Goal: Communication & Community: Ask a question

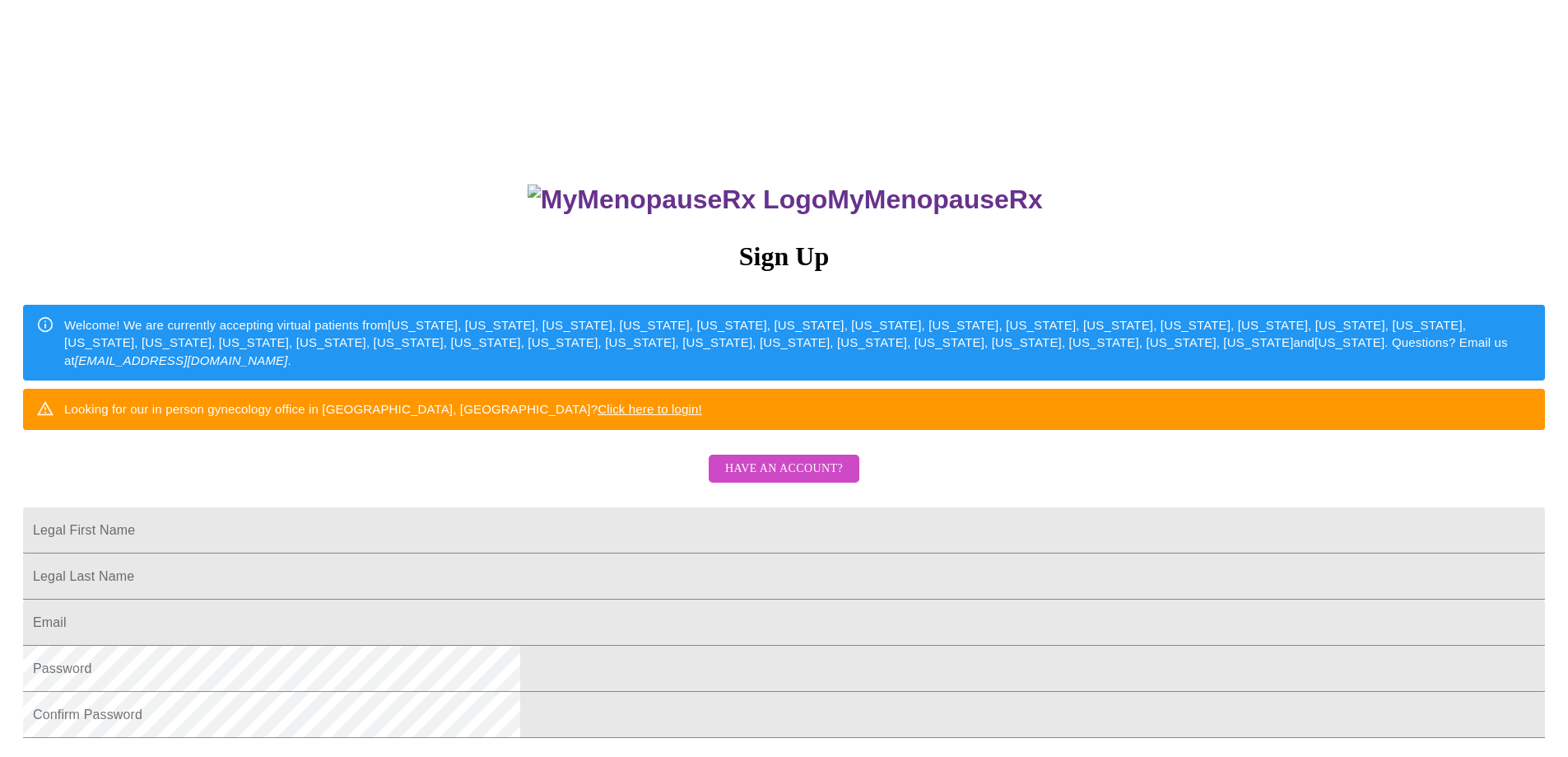
click at [799, 479] on span "Have an account?" at bounding box center [784, 469] width 118 height 21
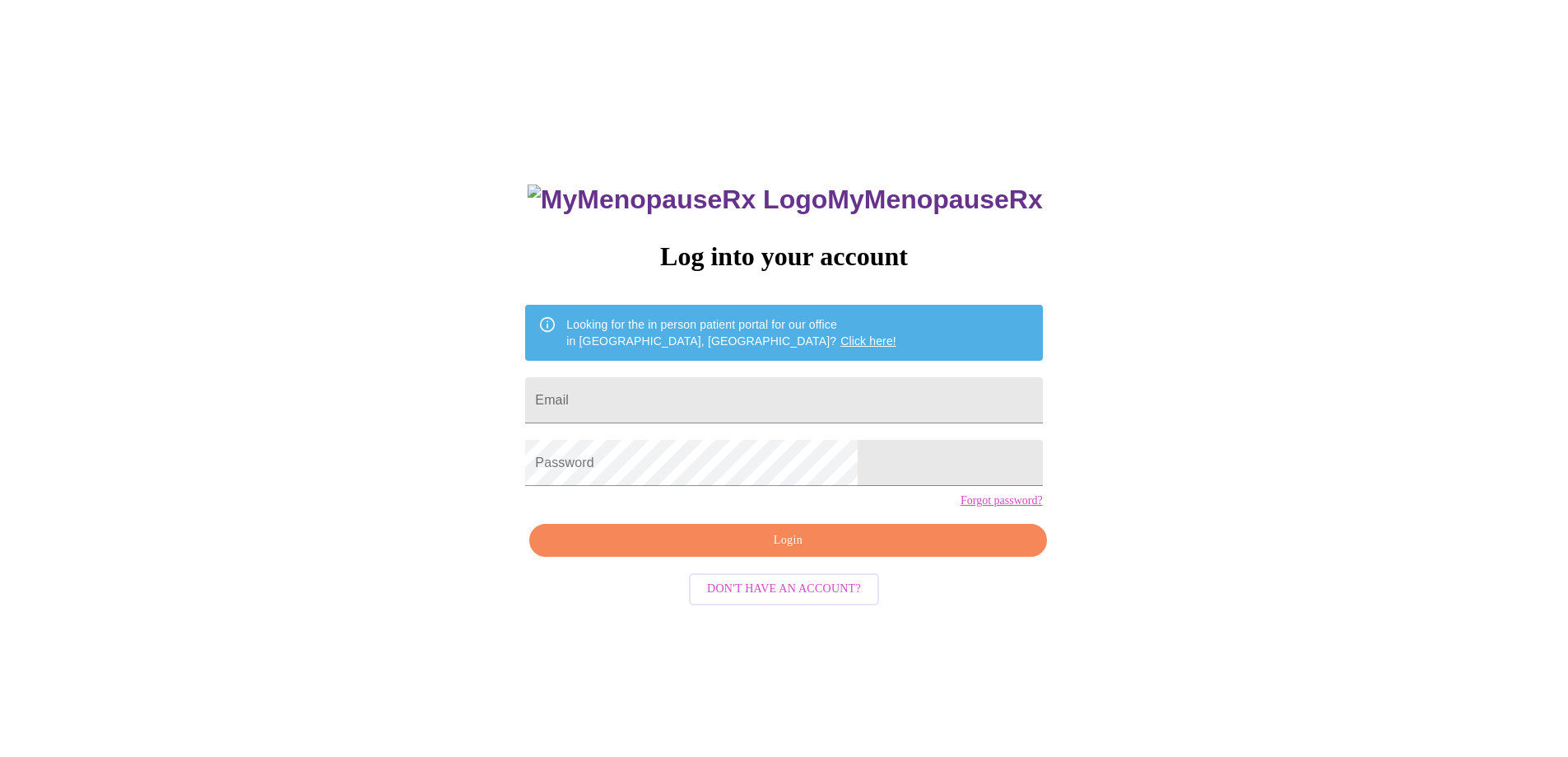
click at [763, 368] on form "Email" at bounding box center [784, 399] width 517 height 62
click at [762, 390] on input "Email" at bounding box center [784, 400] width 517 height 46
type input "[EMAIL_ADDRESS][DOMAIN_NAME]"
click at [795, 551] on span "Login" at bounding box center [787, 541] width 479 height 21
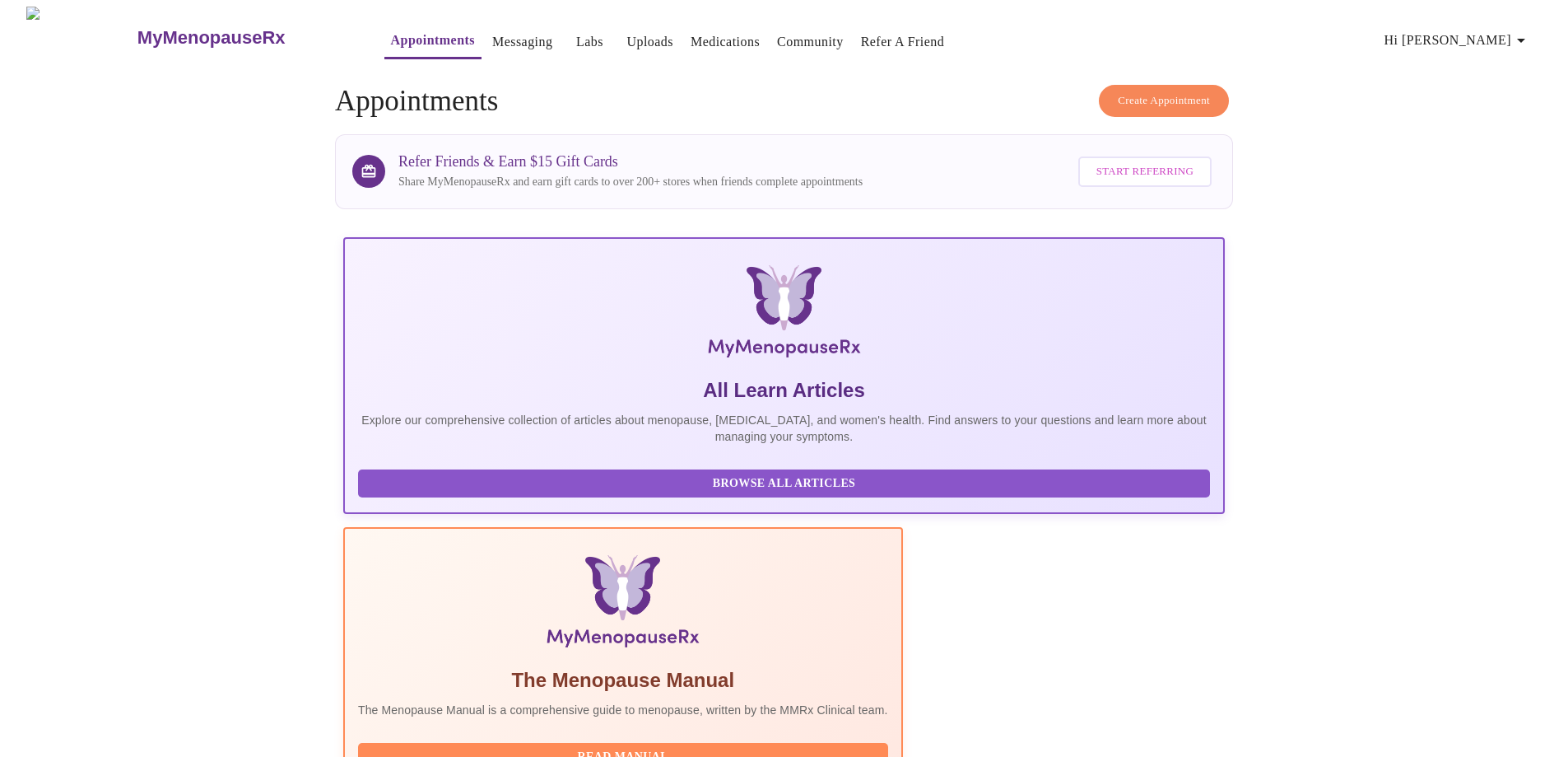
click at [1485, 29] on span "Hi [PERSON_NAME]" at bounding box center [1457, 40] width 146 height 23
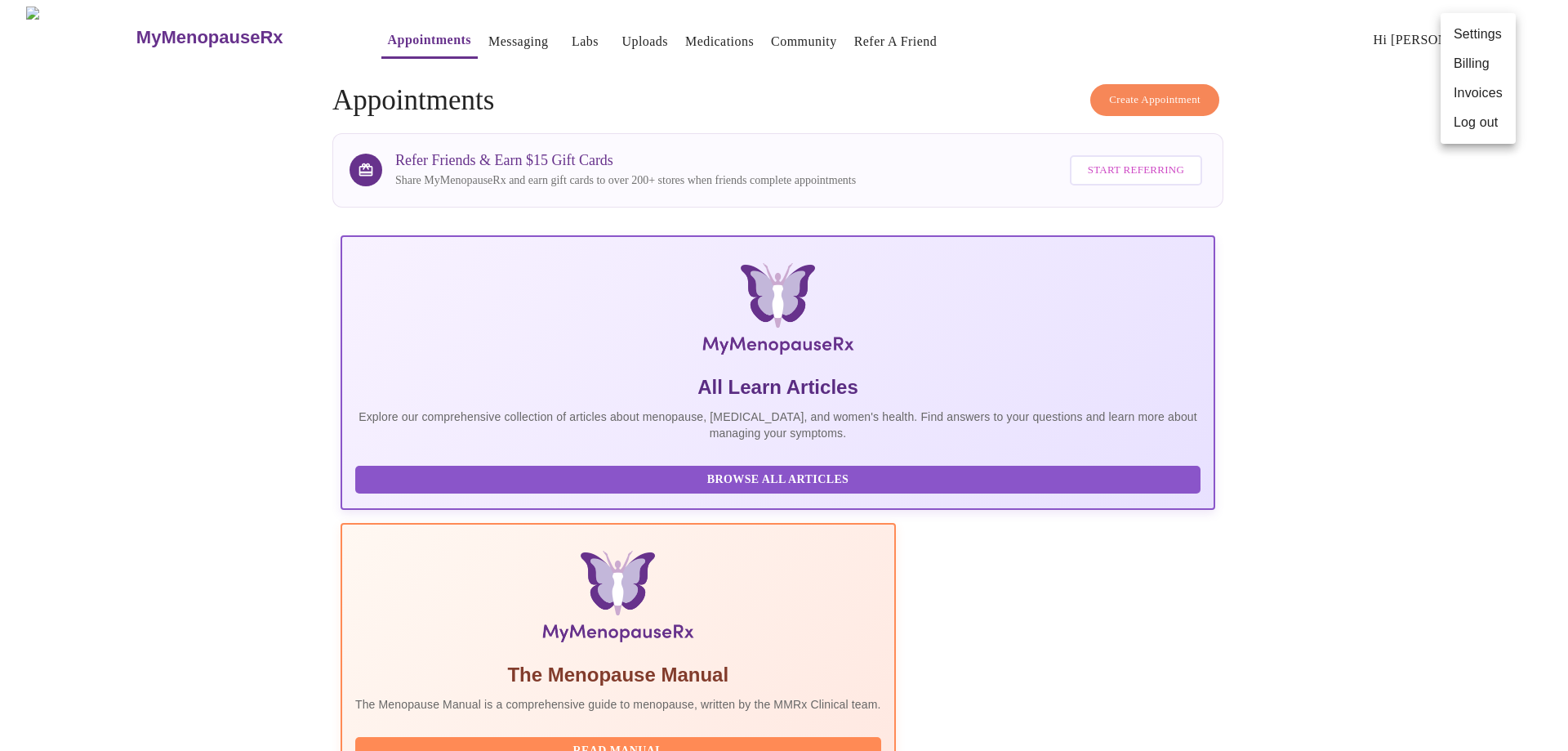
click at [1464, 31] on li "Settings" at bounding box center [1477, 34] width 75 height 29
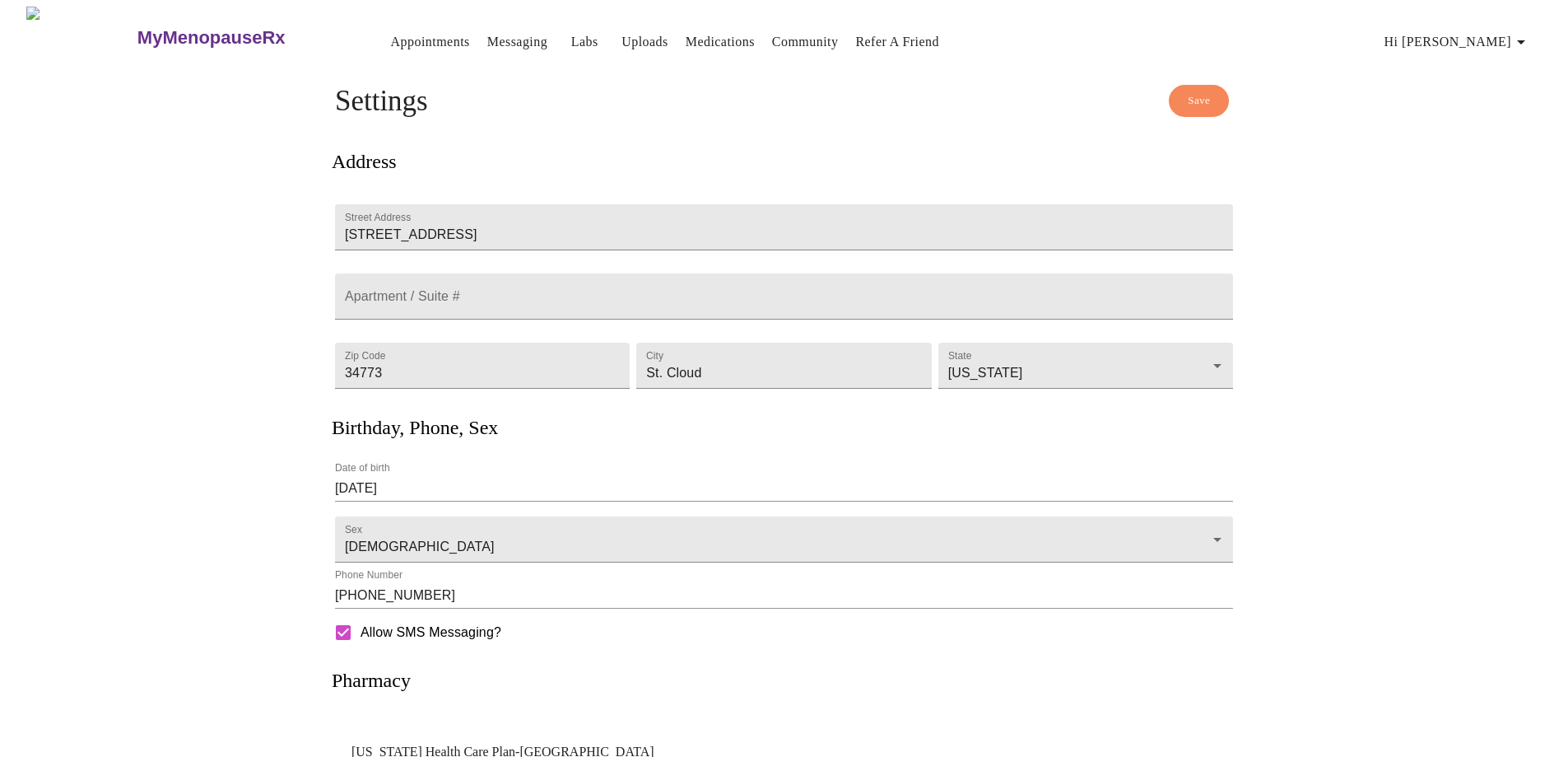
click at [571, 653] on div "Allow SMS Messaging?" at bounding box center [784, 632] width 904 height 41
click at [487, 38] on link "Messaging" at bounding box center [517, 42] width 60 height 23
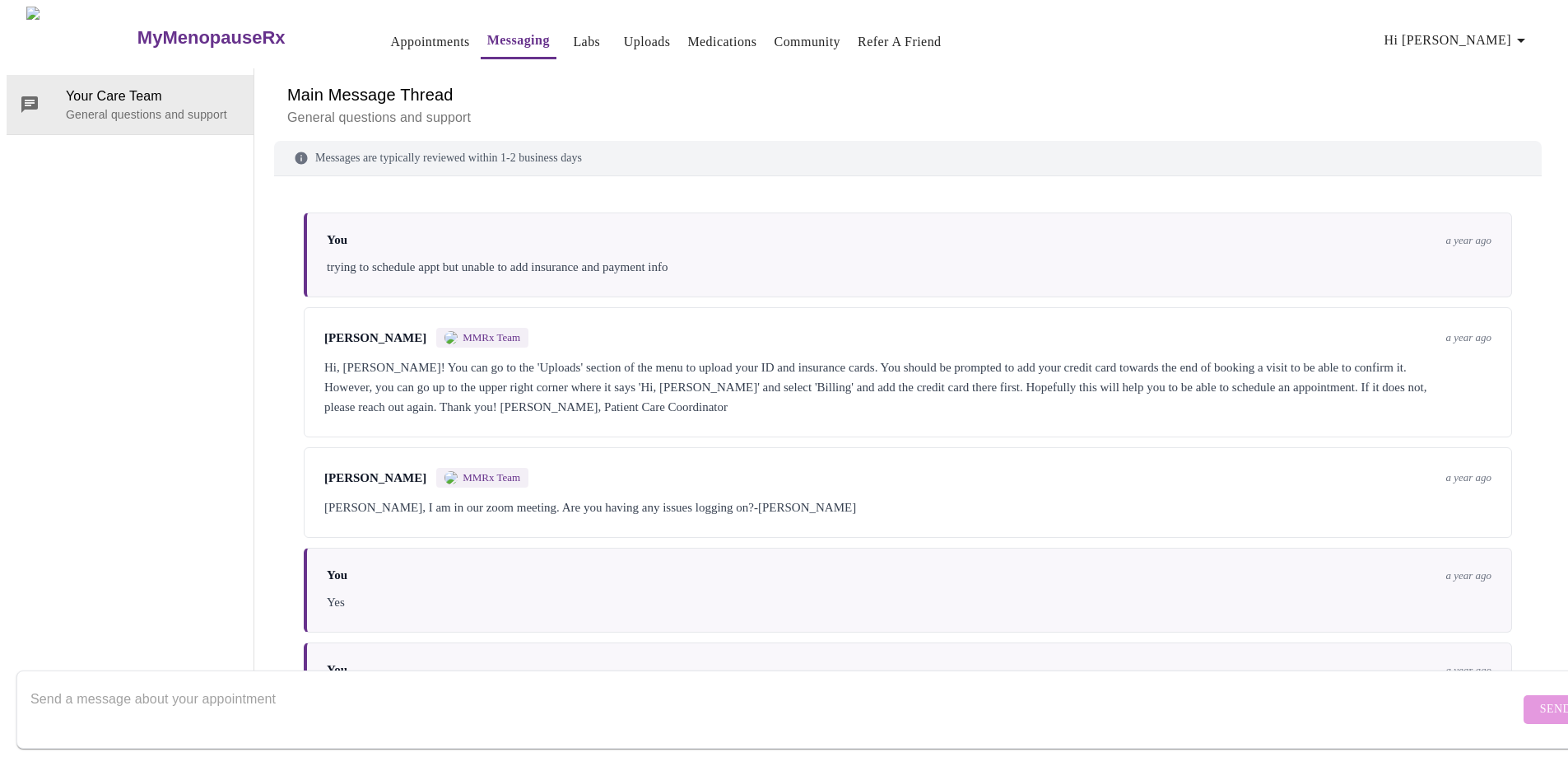
scroll to position [1272, 0]
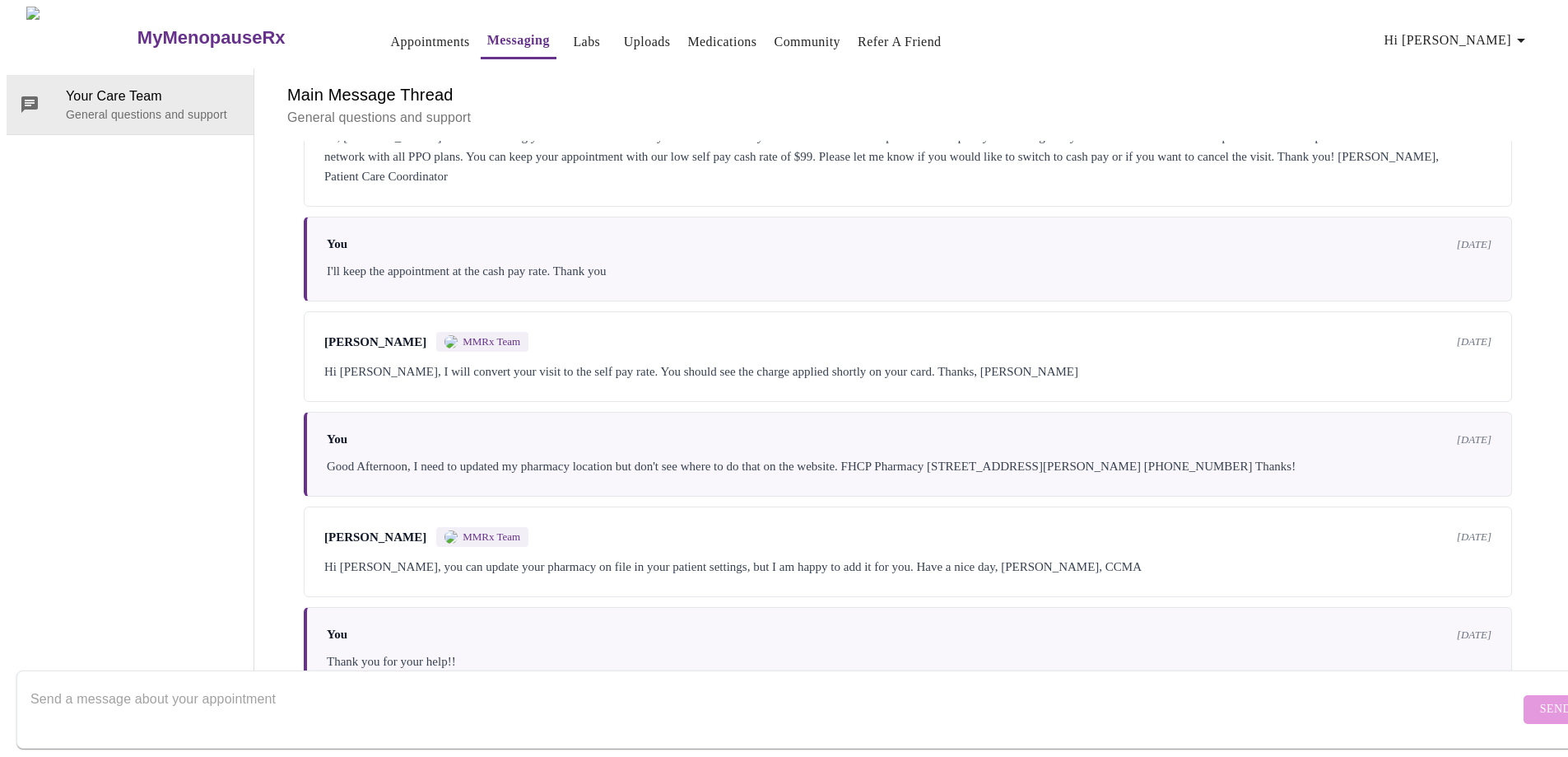
click at [249, 685] on textarea "Send a message about your appointment" at bounding box center [775, 708] width 1489 height 53
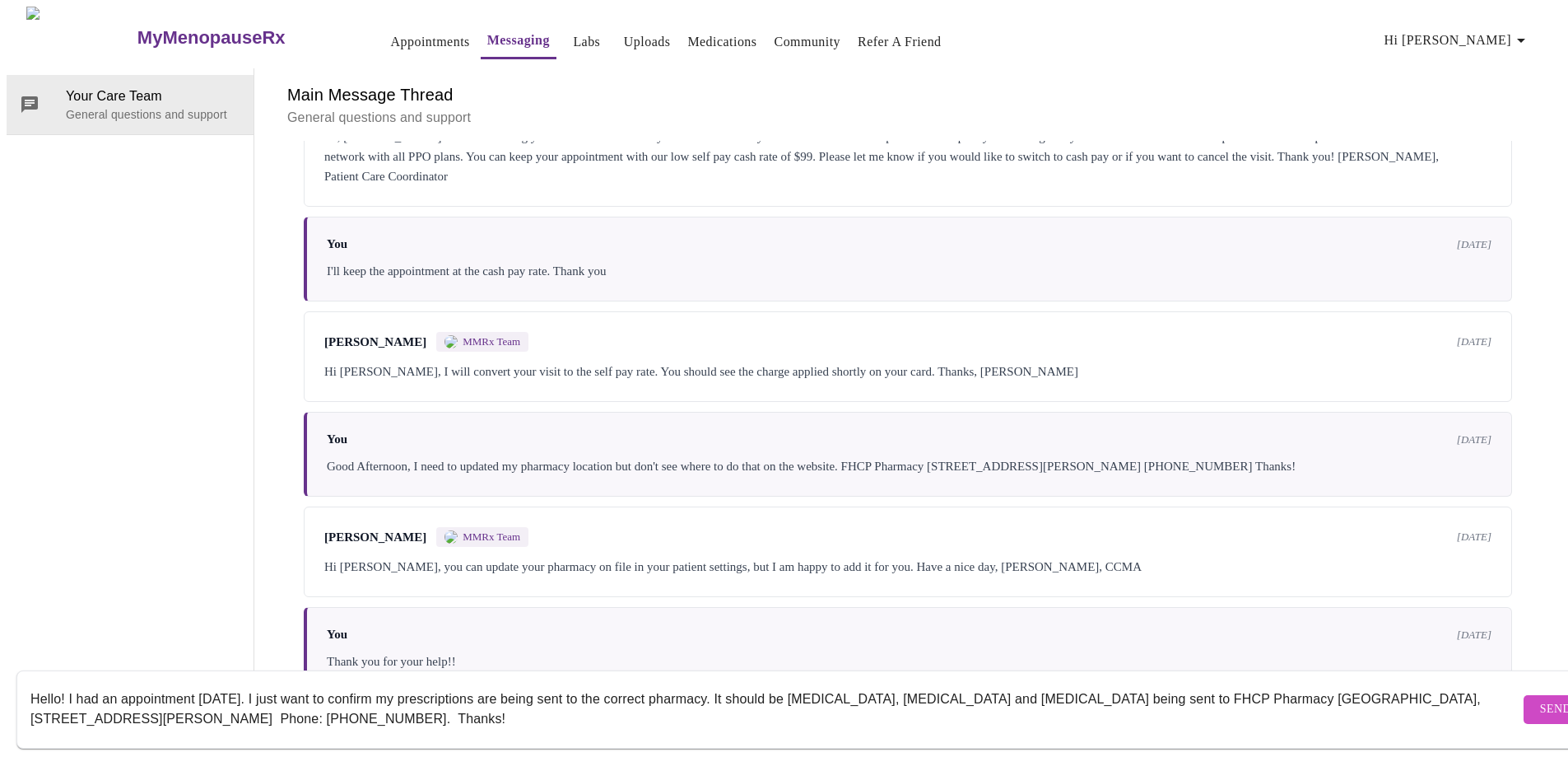
click at [1128, 682] on textarea "Hello! I had an appointment [DATE]. I just want to confirm my prescriptions are…" at bounding box center [775, 708] width 1489 height 53
click at [1139, 682] on textarea "Hello! I had an appointment [DATE]. I just want to confirm my prescriptions are…" at bounding box center [775, 708] width 1489 height 53
click at [563, 703] on textarea "Hello! I had an appointment [DATE]. I just want to confirm my prescriptions are…" at bounding box center [775, 708] width 1489 height 53
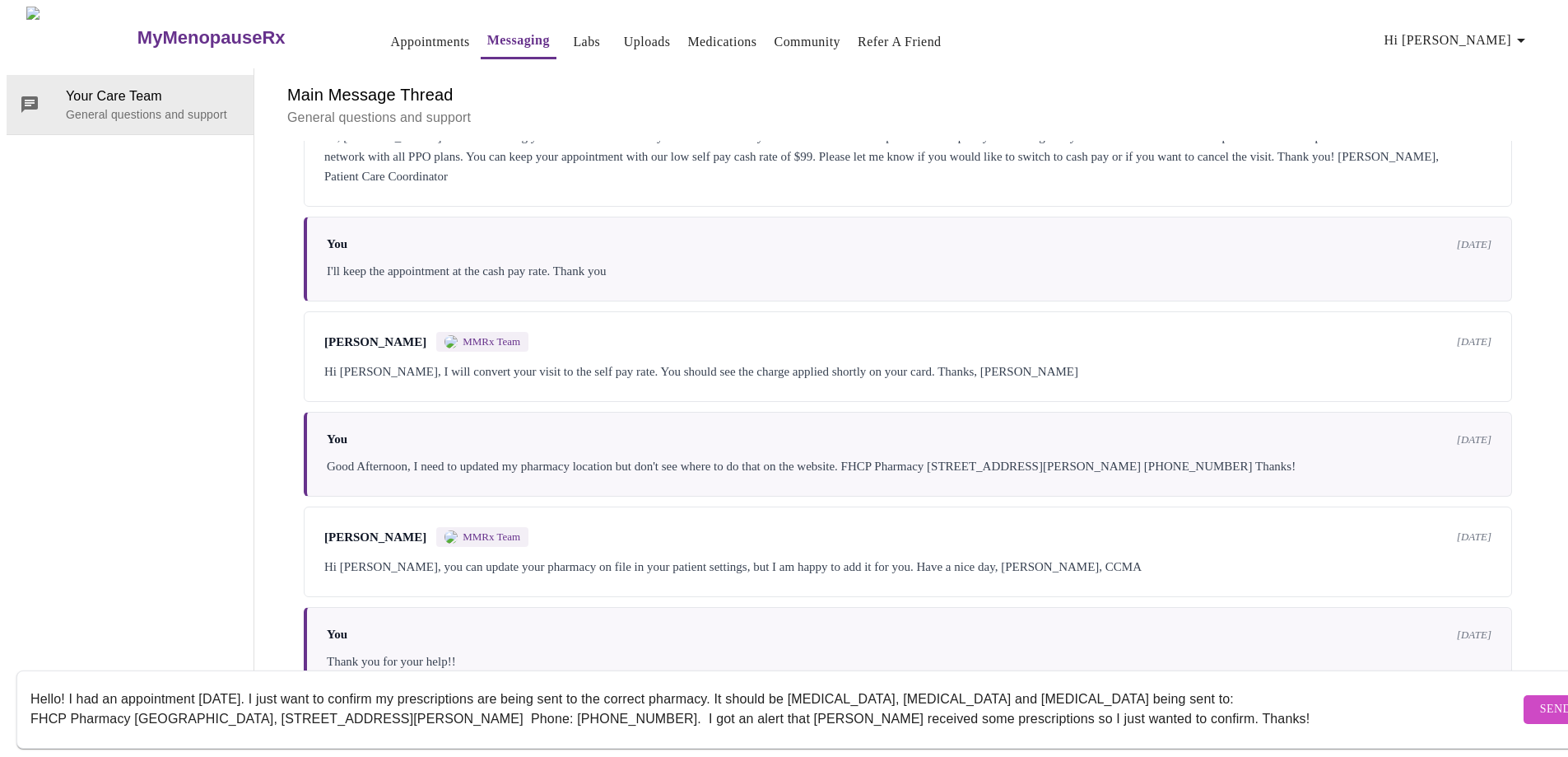
click at [1114, 700] on textarea "Hello! I had an appointment [DATE]. I just want to confirm my prescriptions are…" at bounding box center [775, 708] width 1489 height 53
type textarea "Hello! I had an appointment [DATE]. I just want to confirm my prescriptions are…"
click at [1540, 699] on span "Send" at bounding box center [1556, 709] width 32 height 21
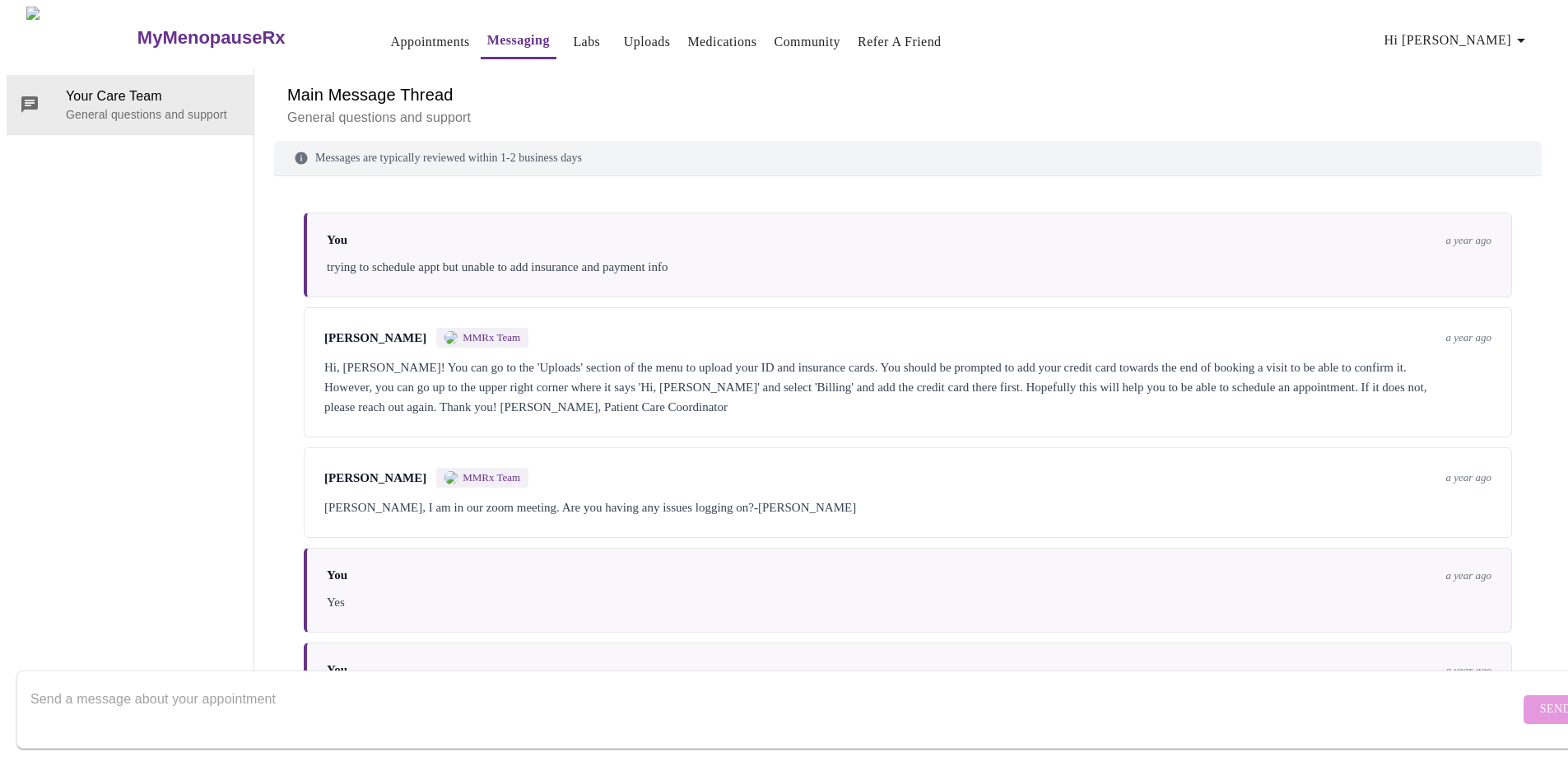
scroll to position [0, 0]
click at [1527, 38] on icon "button" at bounding box center [1520, 40] width 20 height 20
click at [1483, 99] on li "Invoices" at bounding box center [1489, 94] width 76 height 30
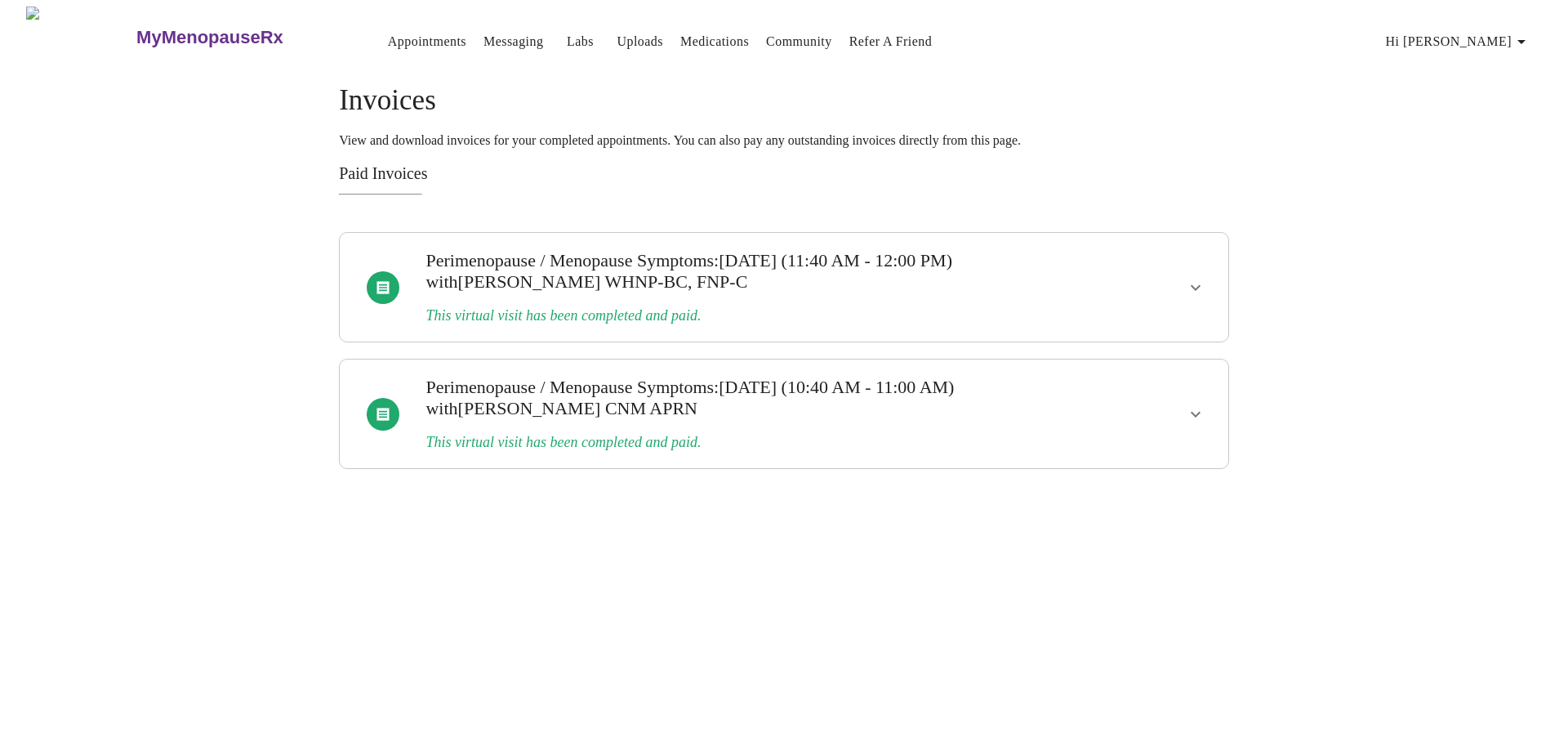
click at [1492, 35] on span "Hi [PERSON_NAME]" at bounding box center [1458, 42] width 145 height 23
click at [1472, 129] on li "Log out" at bounding box center [1489, 122] width 75 height 29
